Goal: Find specific page/section: Find specific page/section

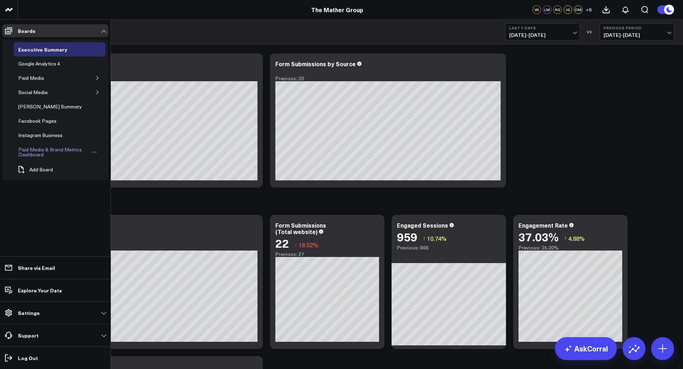
click at [50, 151] on div "Paid Media & Brand Metrics Dashboard" at bounding box center [52, 152] width 73 height 14
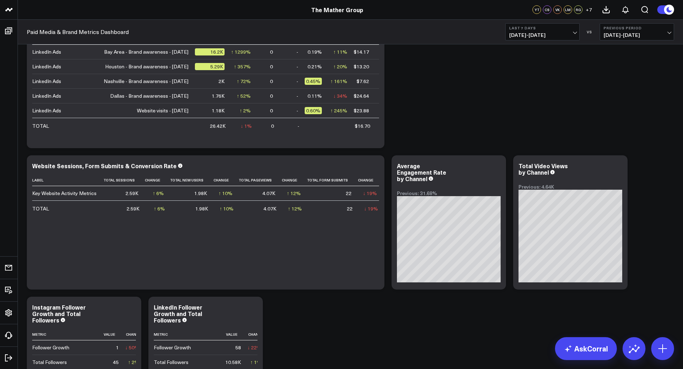
scroll to position [286, 0]
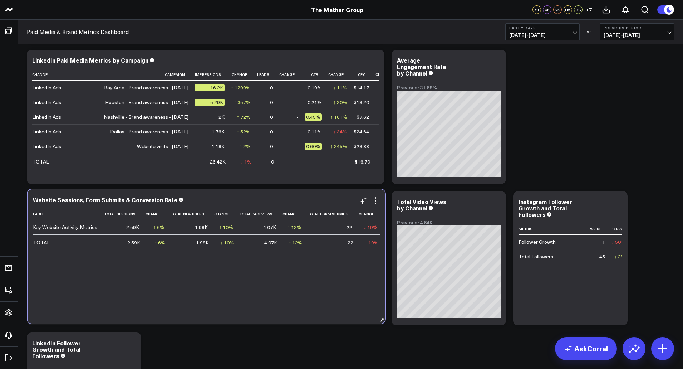
click at [156, 316] on div "Website Sessions, Form Submits & Conversion Rate Label Total Sessions Change To…" at bounding box center [207, 256] width 358 height 134
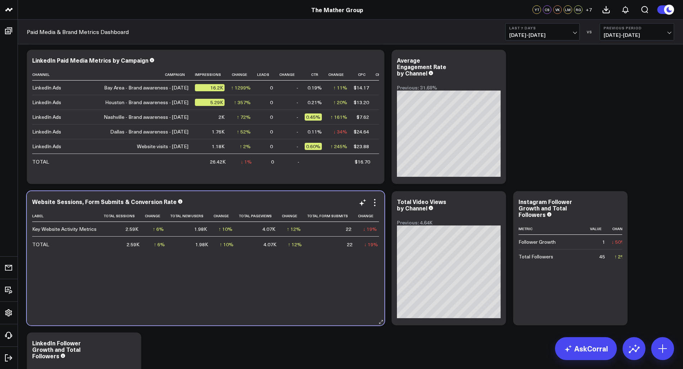
click at [254, 285] on div "Label Total Sessions Change Total New Users Change Total Pageviews Change Total…" at bounding box center [205, 264] width 347 height 108
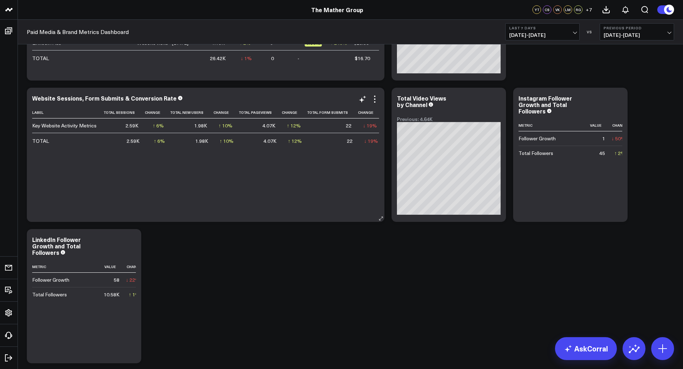
scroll to position [394, 0]
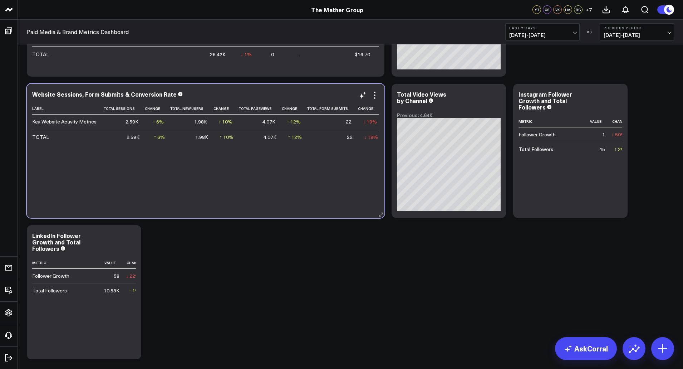
click at [233, 199] on div "Label Total Sessions Change Total New Users Change Total Pageviews Change Total…" at bounding box center [205, 157] width 347 height 108
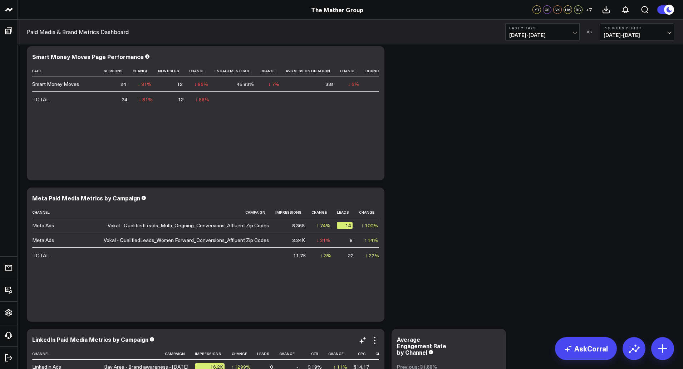
scroll to position [0, 0]
